Goal: Information Seeking & Learning: Learn about a topic

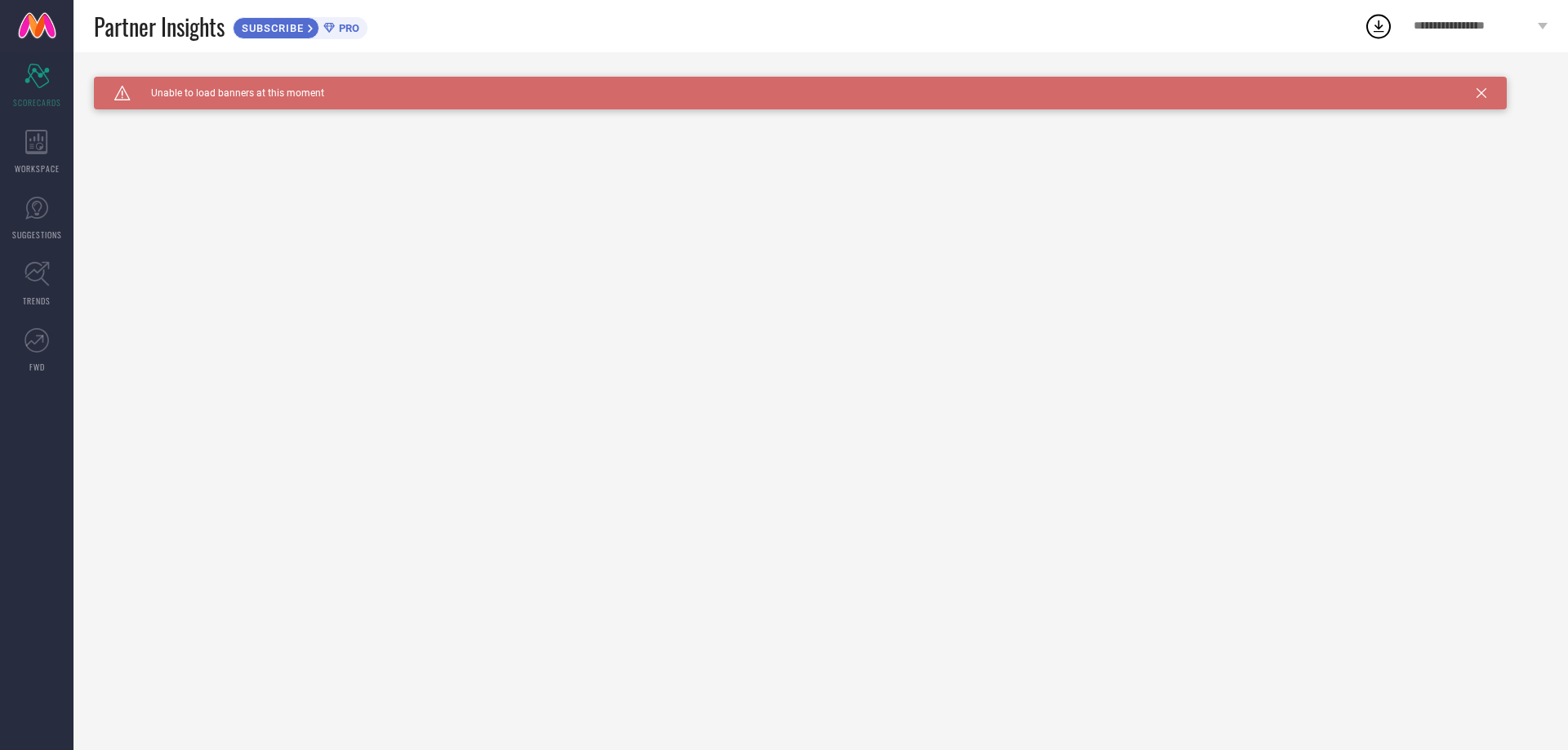
click at [1465, 22] on span "**********" at bounding box center [1474, 26] width 120 height 14
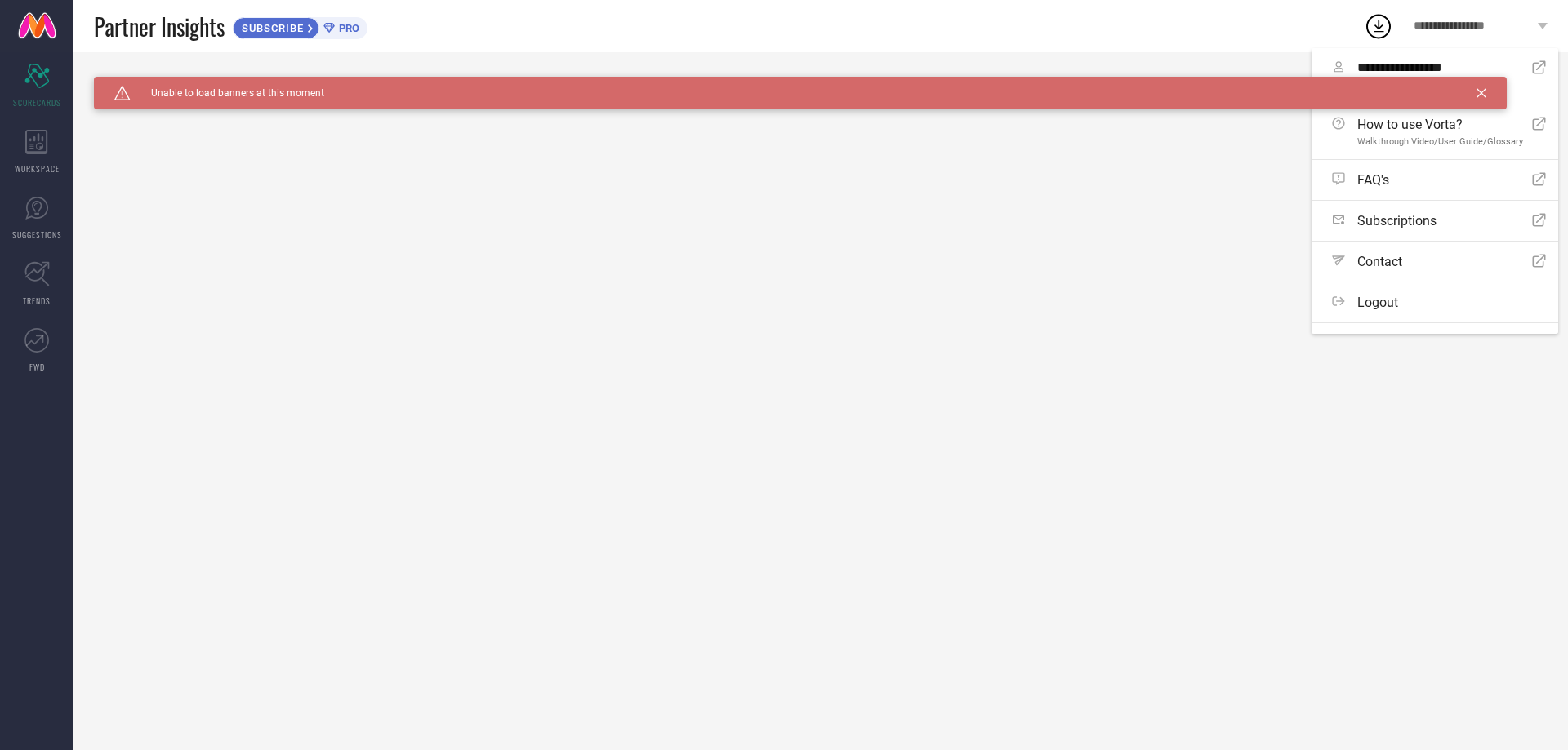
click at [1481, 90] on icon at bounding box center [1482, 93] width 9 height 9
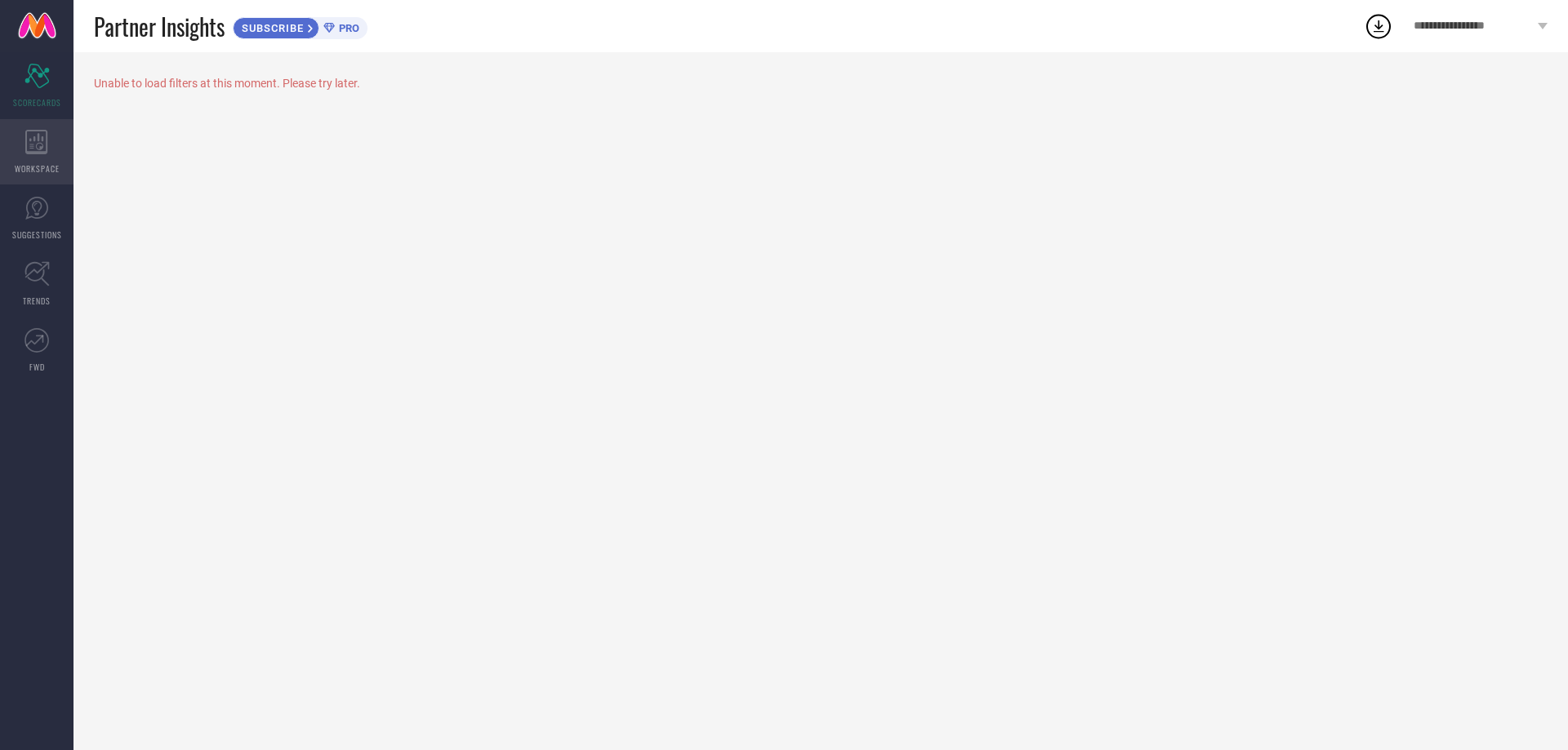
click at [19, 145] on div "WORKSPACE" at bounding box center [37, 152] width 73 height 66
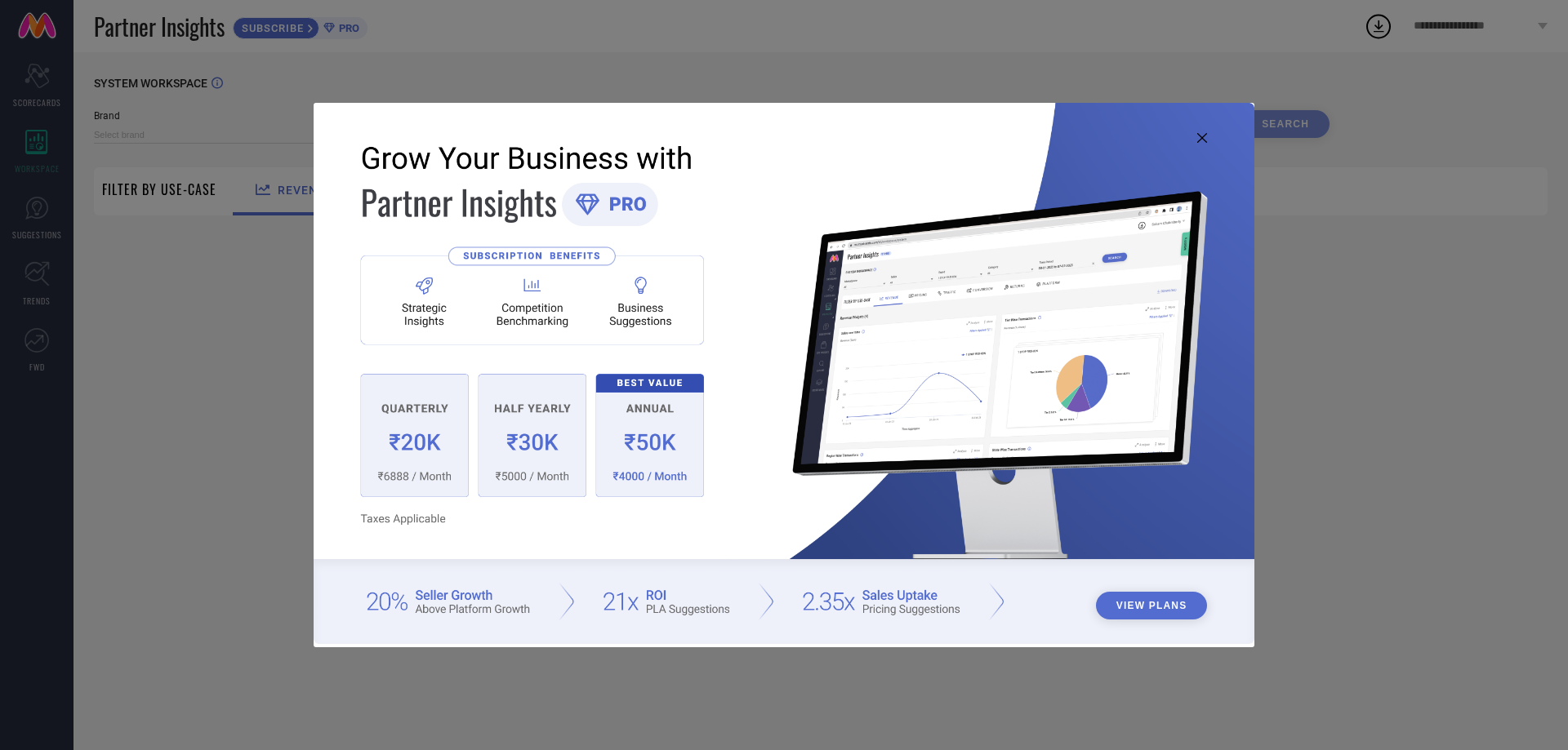
type input "1 STOP FASHION"
type input "All"
click at [1199, 142] on icon at bounding box center [1202, 138] width 9 height 9
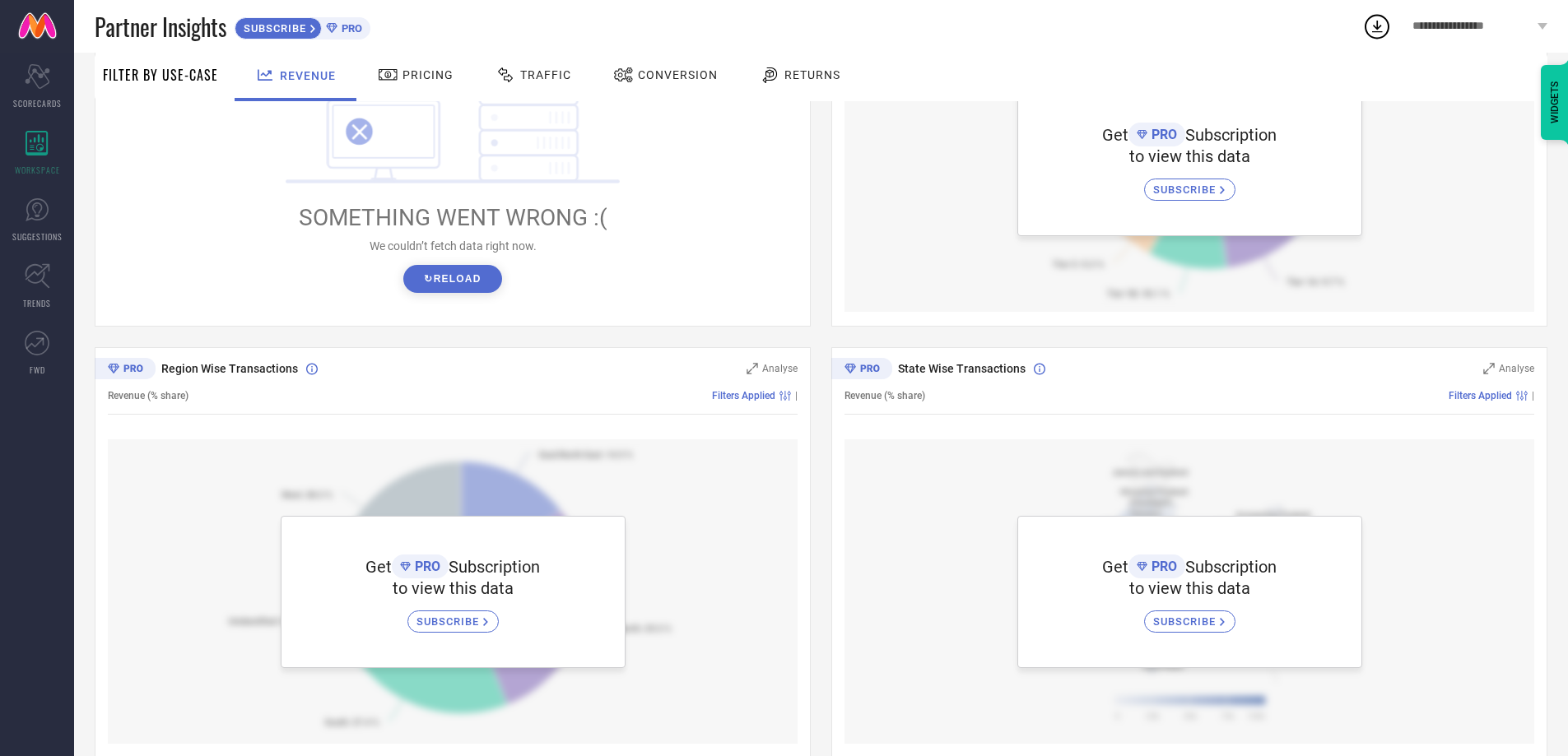
scroll to position [329, 0]
click at [433, 276] on button "↻ Reload" at bounding box center [453, 277] width 98 height 28
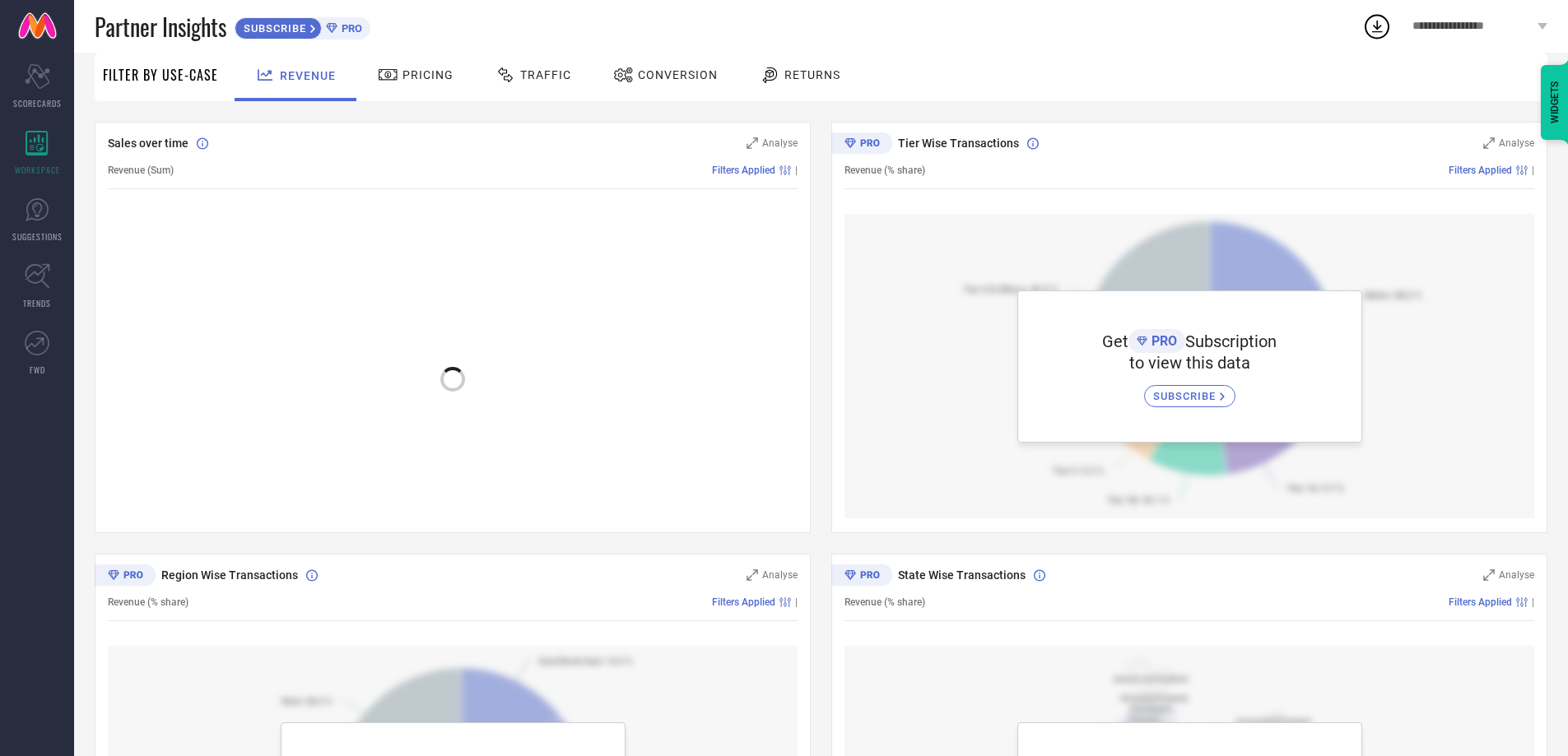
scroll to position [0, 0]
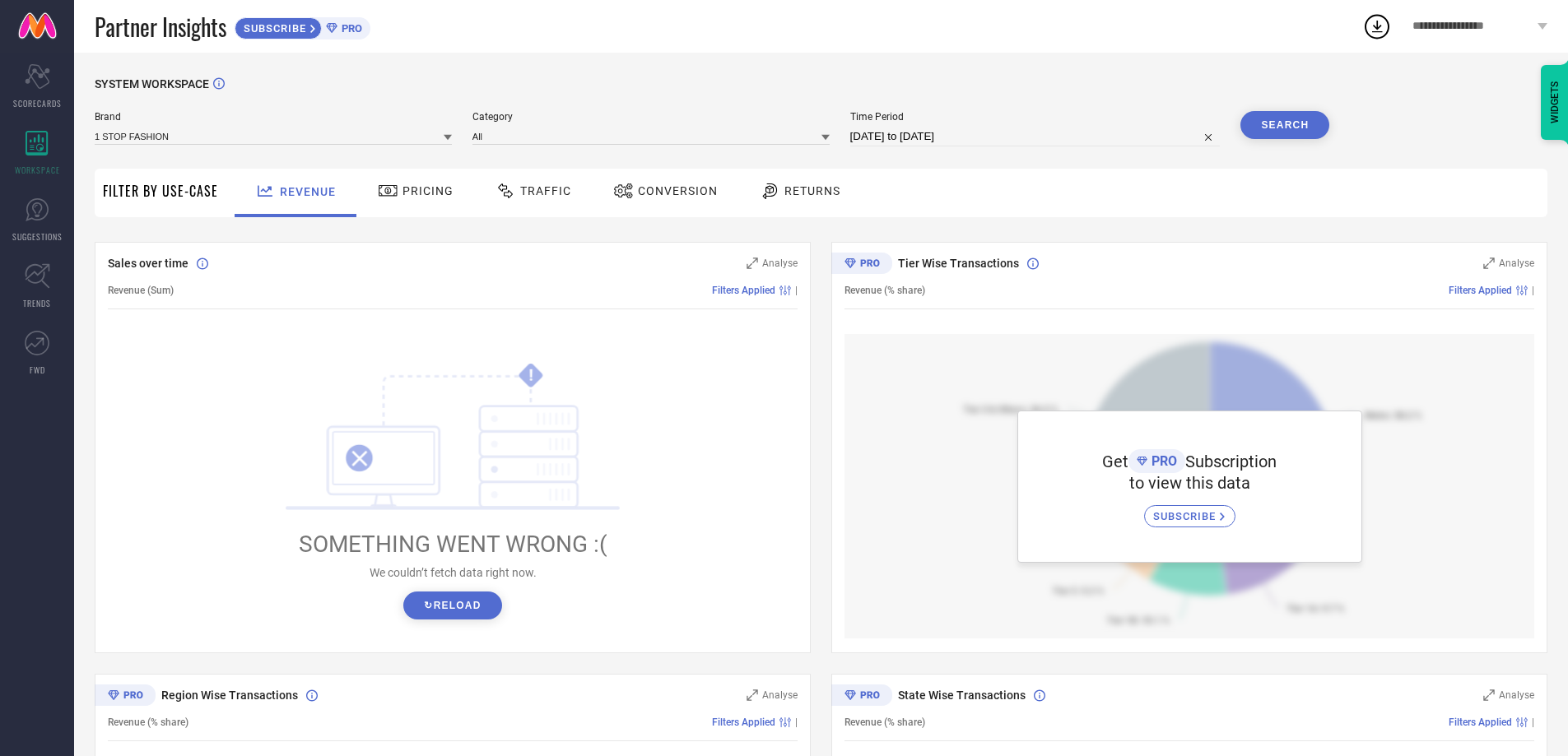
click at [157, 198] on span "Filter By Use-Case" at bounding box center [161, 191] width 115 height 20
click at [348, 123] on span "Brand" at bounding box center [273, 117] width 357 height 11
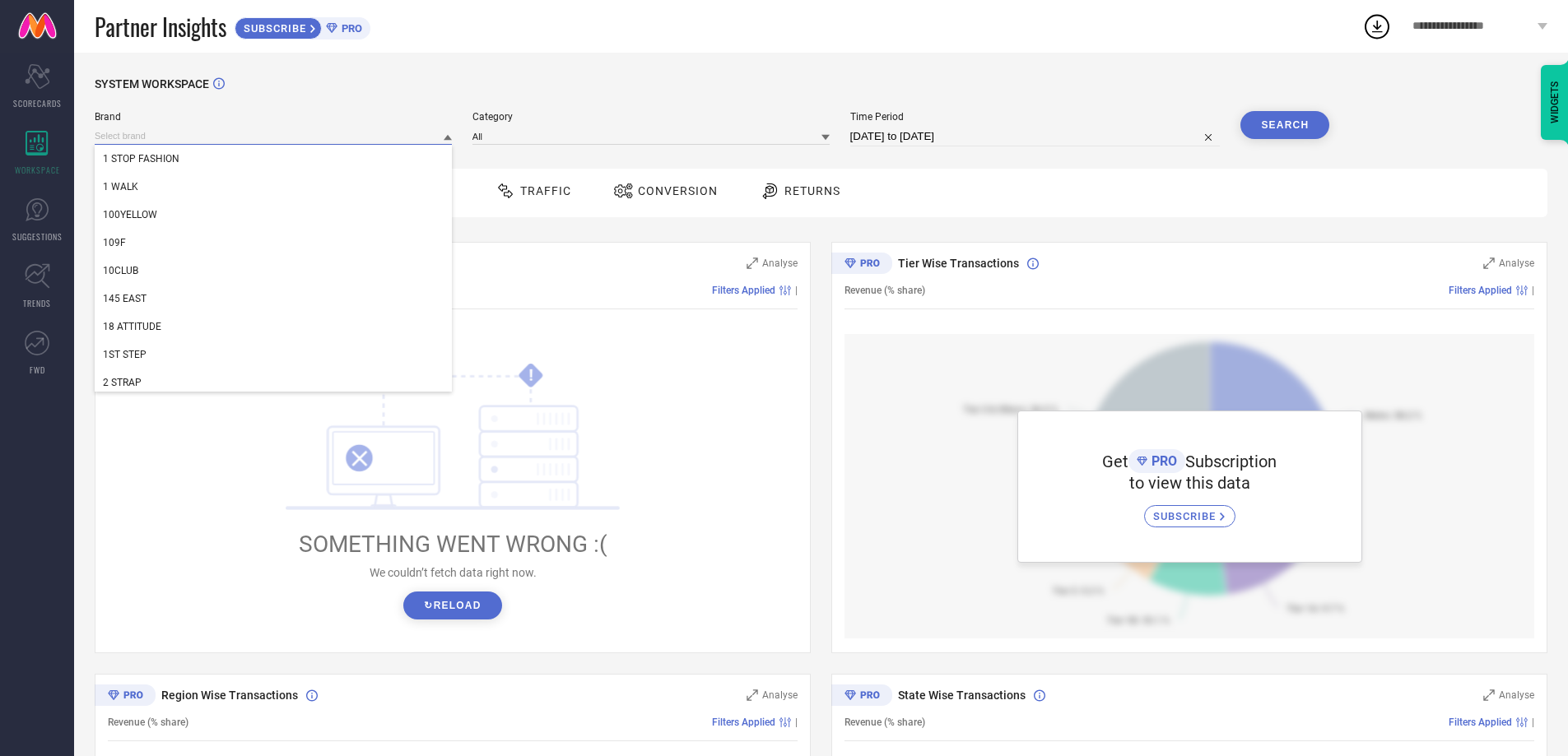
click at [353, 136] on input at bounding box center [273, 136] width 357 height 17
click at [564, 134] on input at bounding box center [651, 136] width 357 height 17
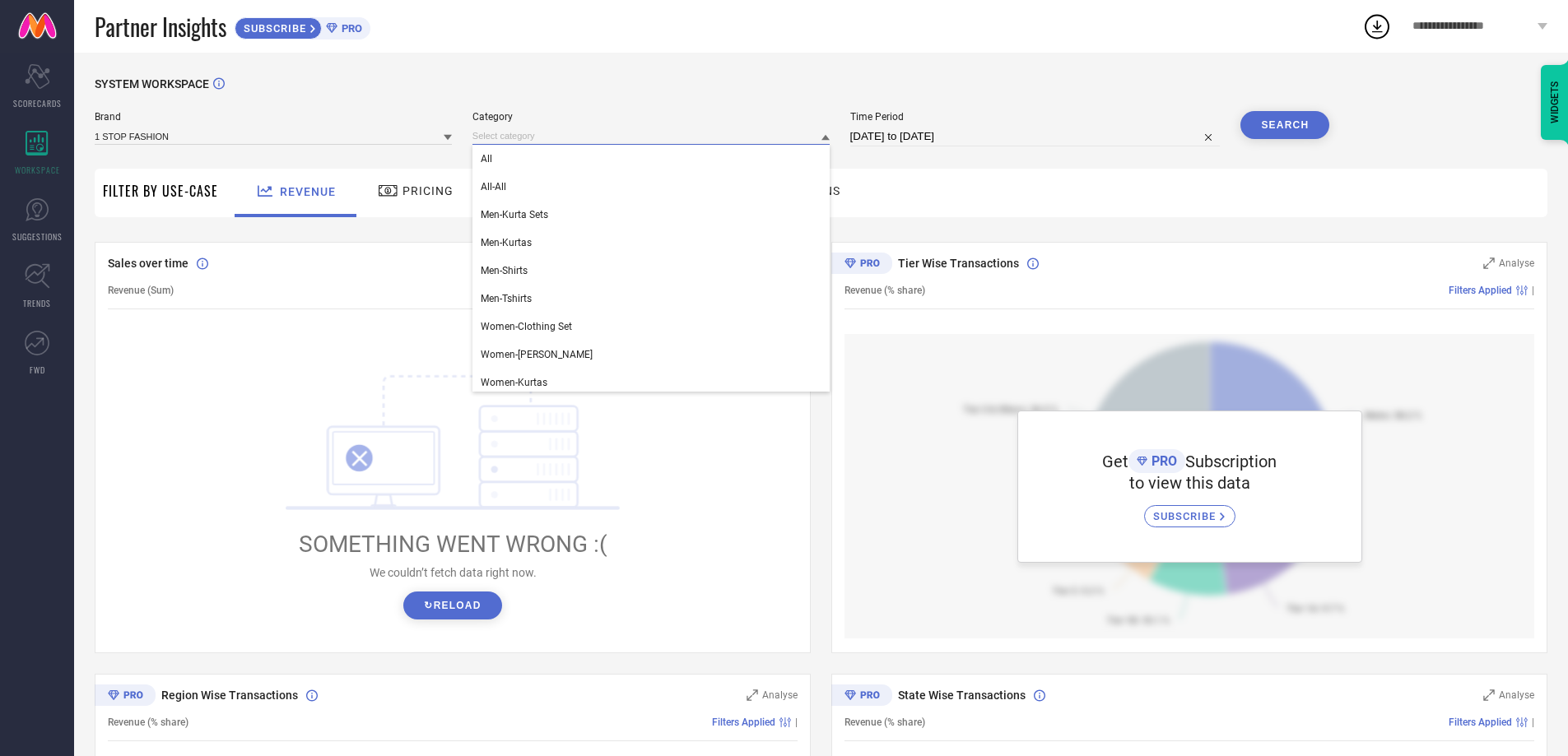
click at [911, 145] on input "[DATE] to [DATE]" at bounding box center [1036, 136] width 370 height 20
select select "8"
select select "2025"
select select "9"
select select "2025"
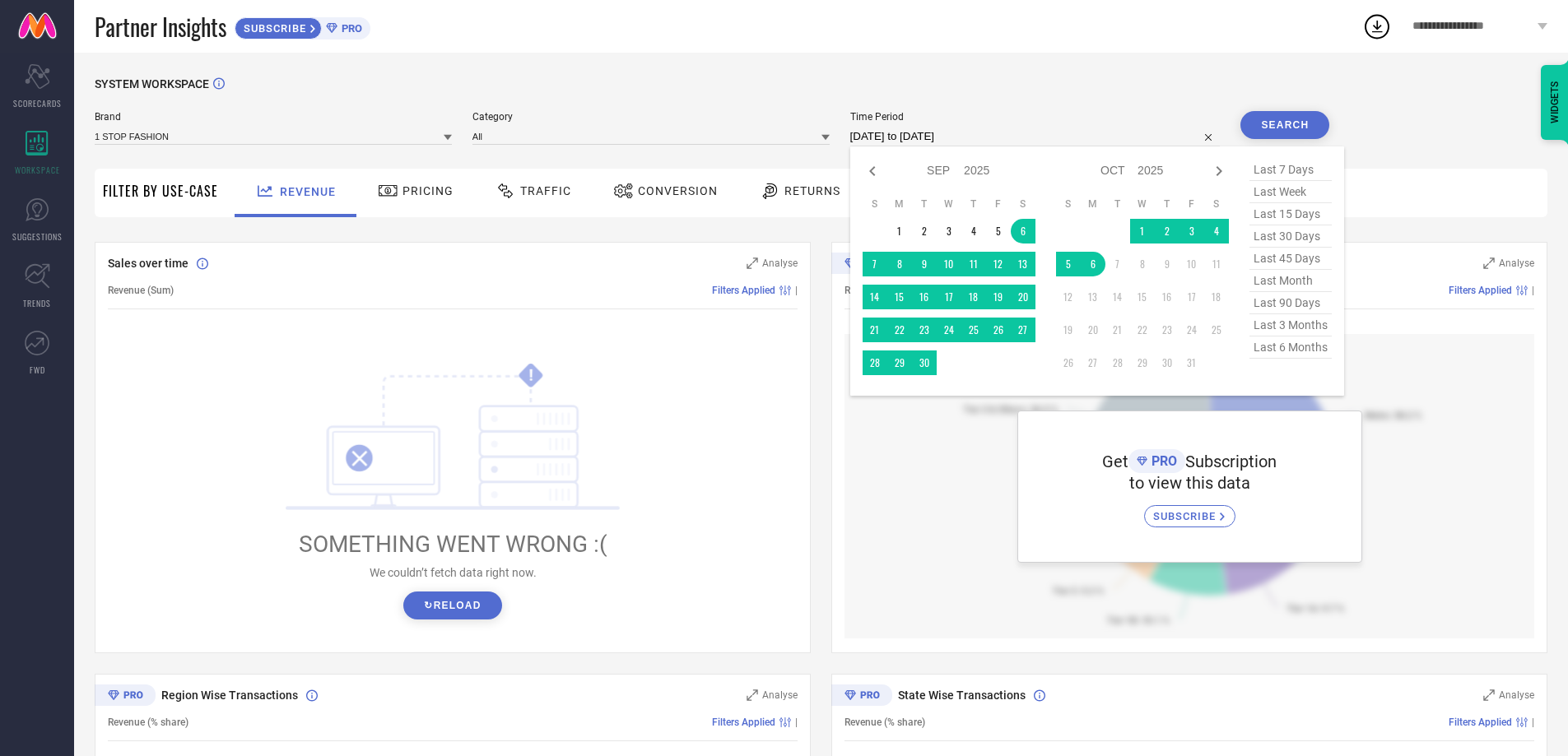
drag, startPoint x: 297, startPoint y: 87, endPoint x: 297, endPoint y: 61, distance: 26.0
click at [297, 86] on div "SYSTEM WORKSPACE" at bounding box center [820, 94] width 1453 height 34
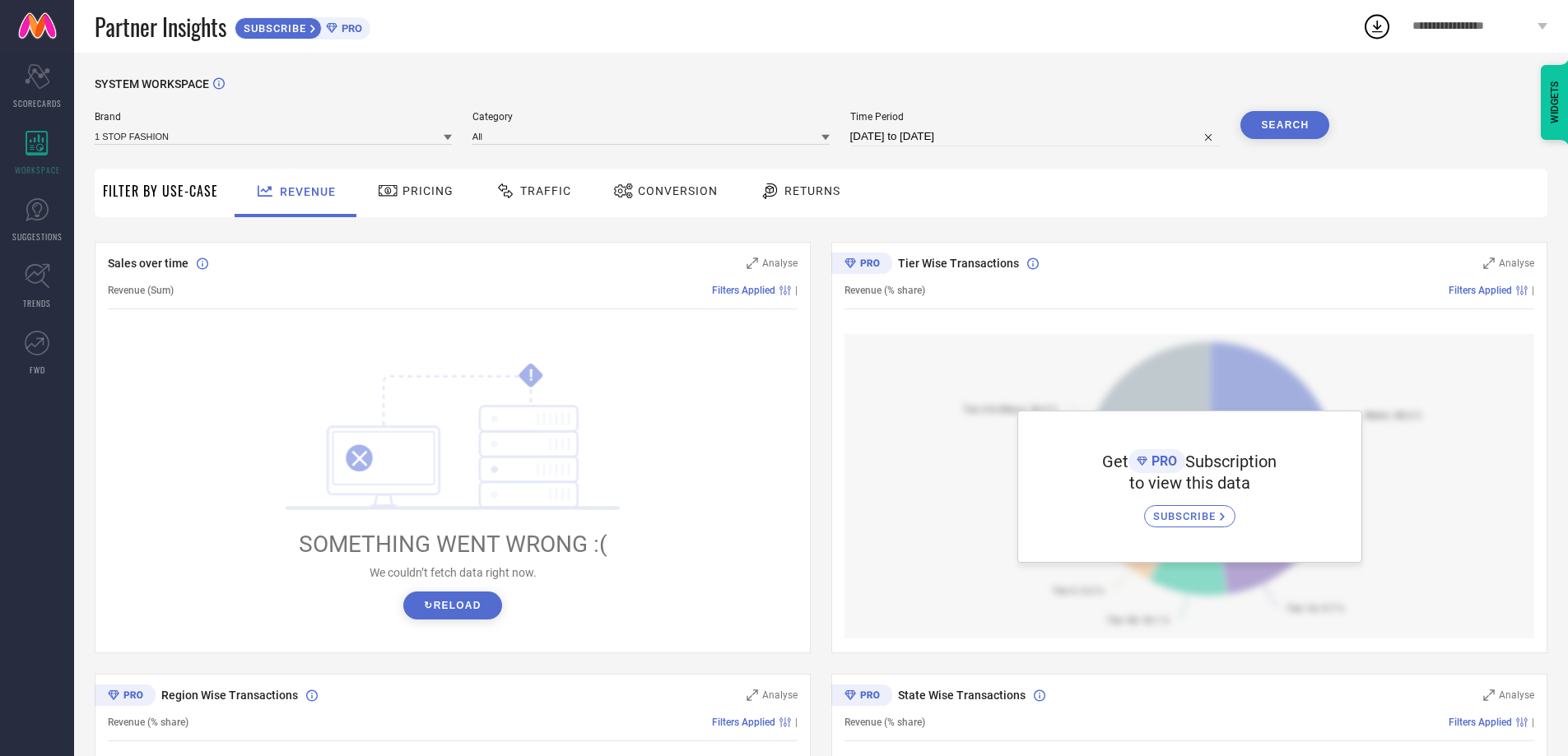
click at [306, 35] on div "SUBSCRIBE" at bounding box center [278, 28] width 87 height 23
click at [11, 215] on link "SUGGESTIONS" at bounding box center [37, 220] width 74 height 66
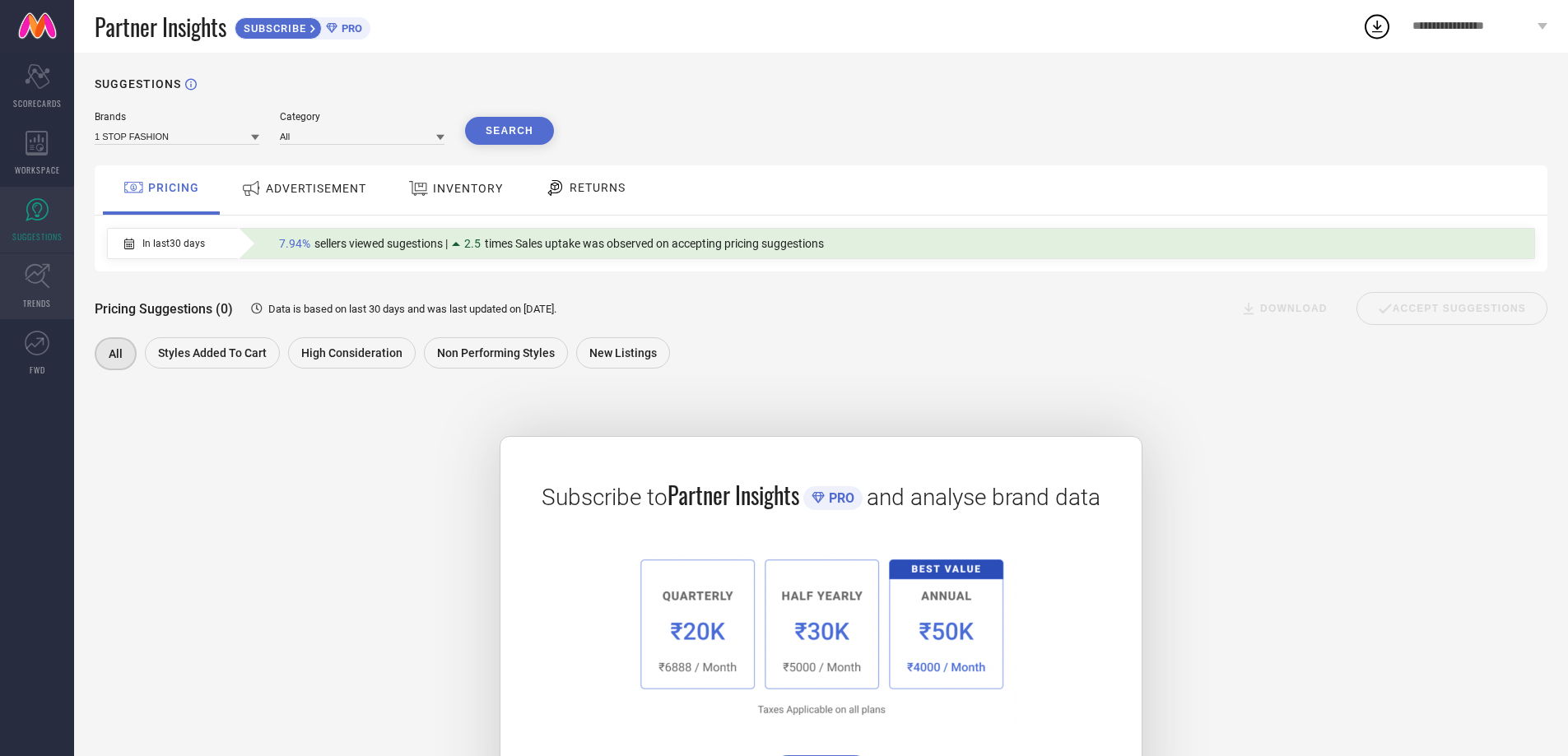
click at [40, 294] on link "TRENDS" at bounding box center [37, 286] width 74 height 66
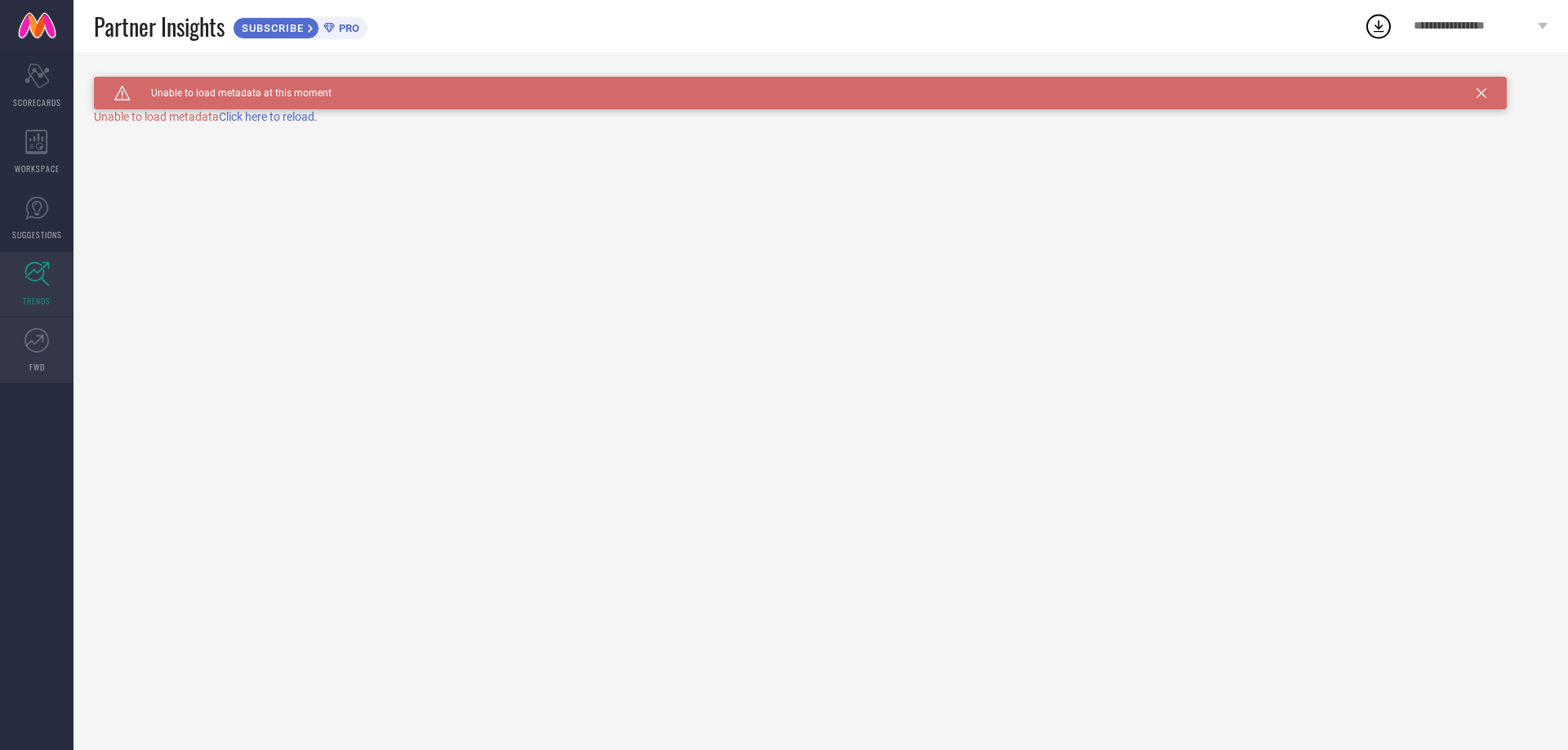
click at [44, 338] on icon at bounding box center [37, 340] width 24 height 24
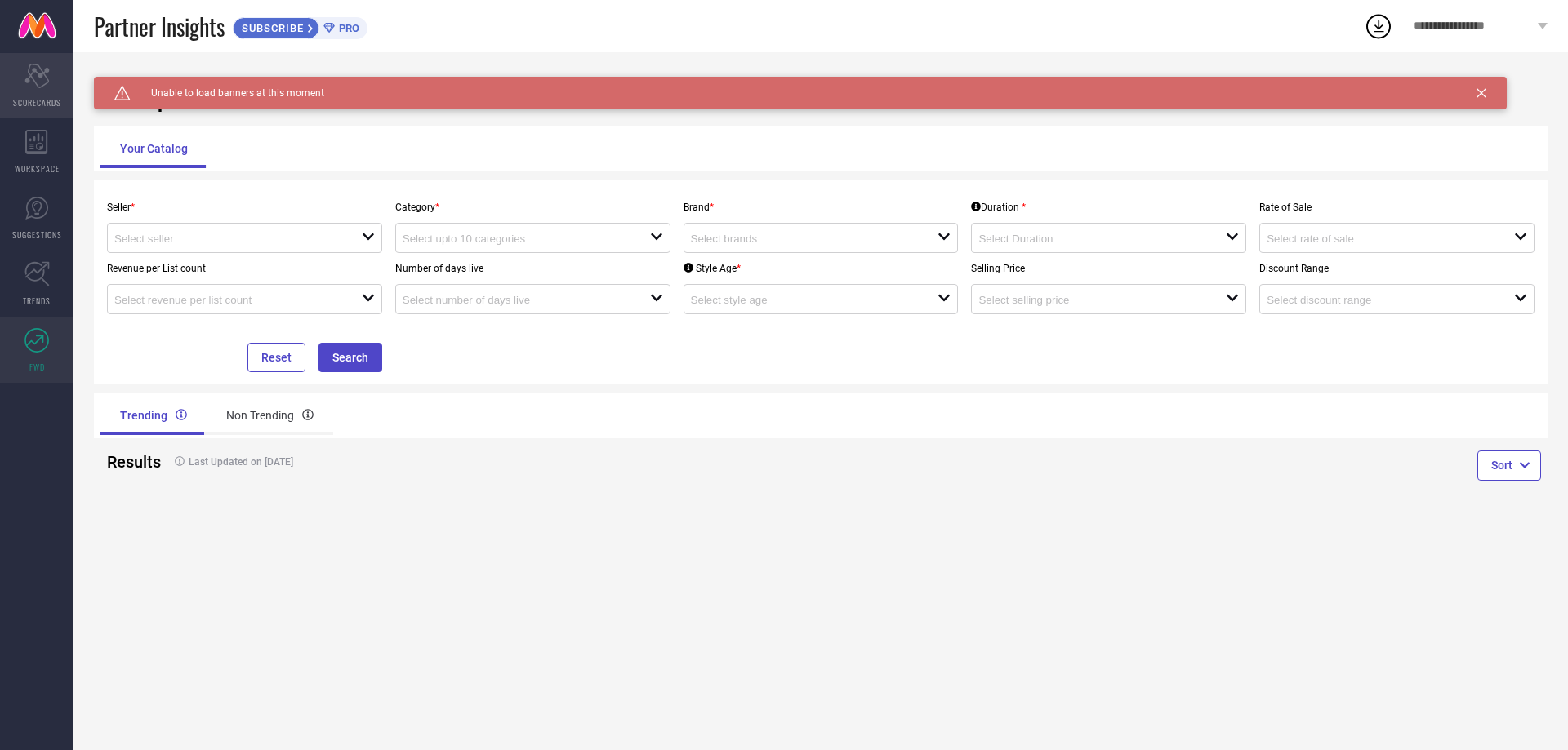
click at [35, 77] on icon "Scorecard" at bounding box center [37, 76] width 25 height 24
